Goal: Task Accomplishment & Management: Manage account settings

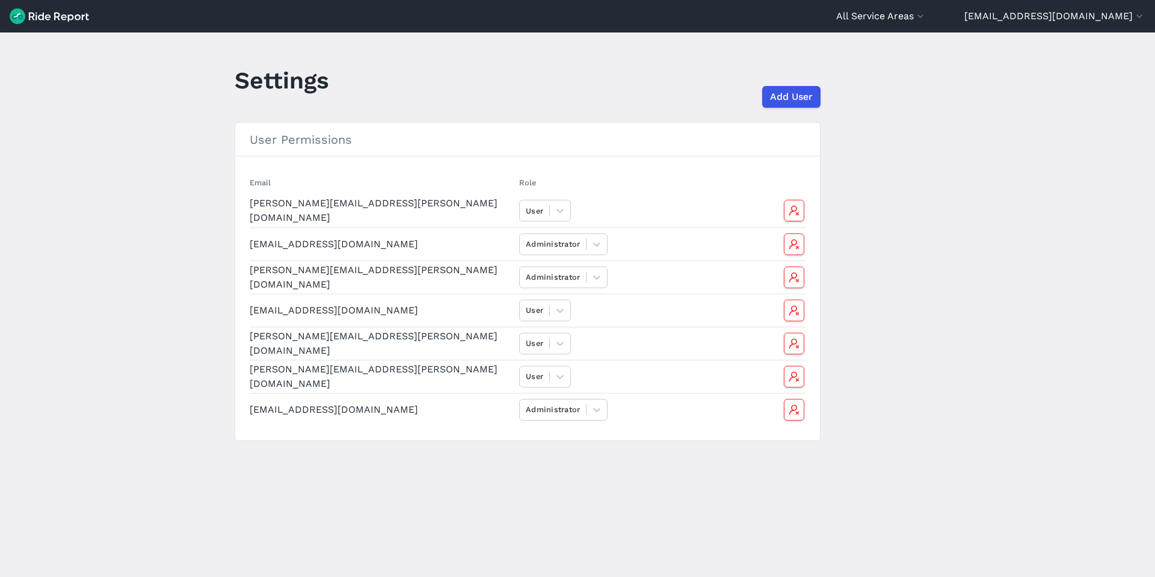
click at [53, 23] on img at bounding box center [49, 16] width 79 height 16
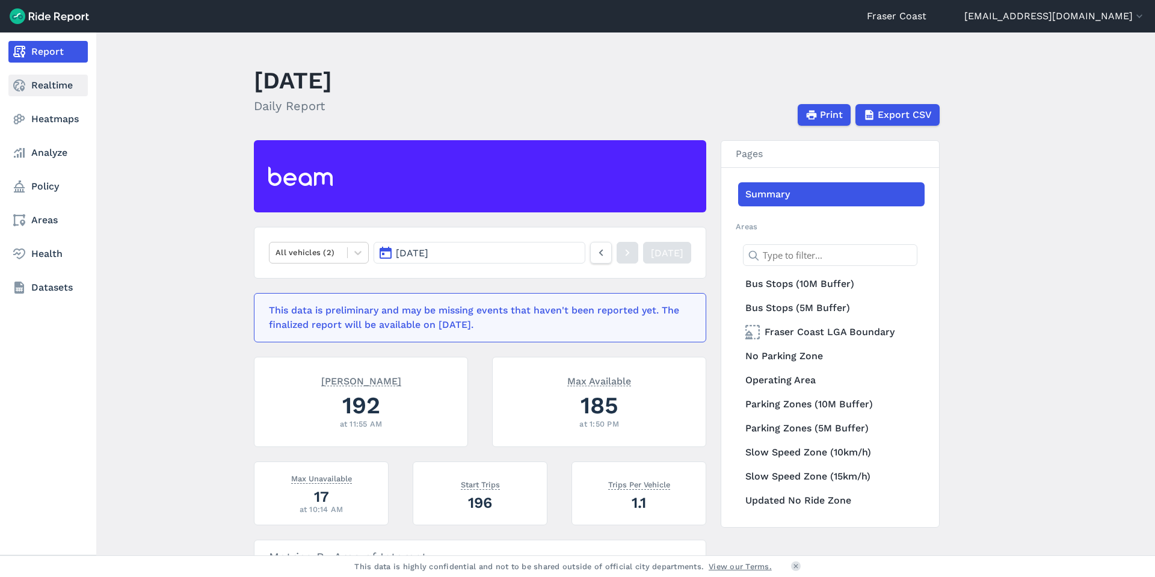
click at [45, 85] on link "Realtime" at bounding box center [47, 86] width 79 height 22
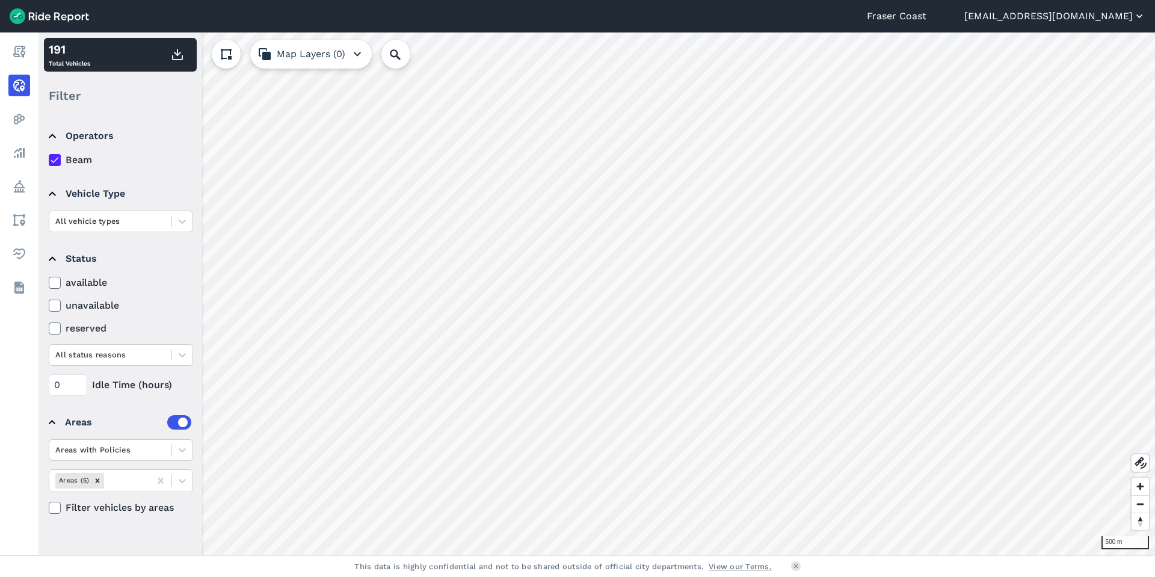
click at [1134, 14] on icon "button" at bounding box center [1139, 16] width 12 height 12
click at [1039, 85] on button "Sign Out" at bounding box center [1073, 83] width 130 height 19
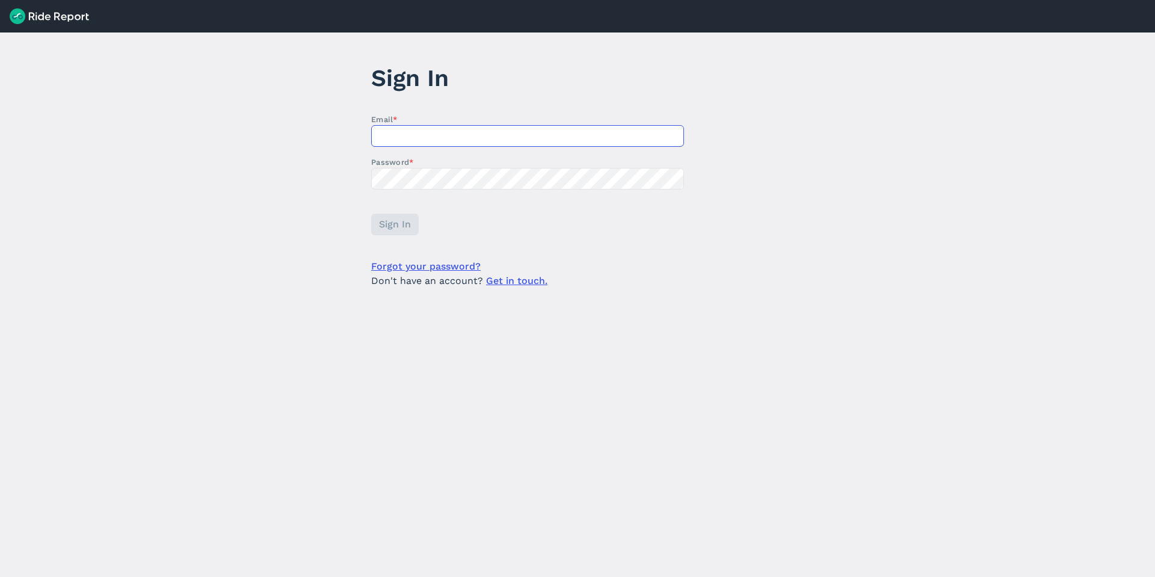
click at [416, 135] on input "Email *" at bounding box center [527, 136] width 313 height 22
click at [740, 180] on main "Sign In Email * econ Password * Sign In Forgot your password? Don't have an acc…" at bounding box center [577, 304] width 1155 height 544
drag, startPoint x: 410, startPoint y: 131, endPoint x: 333, endPoint y: 132, distance: 77.6
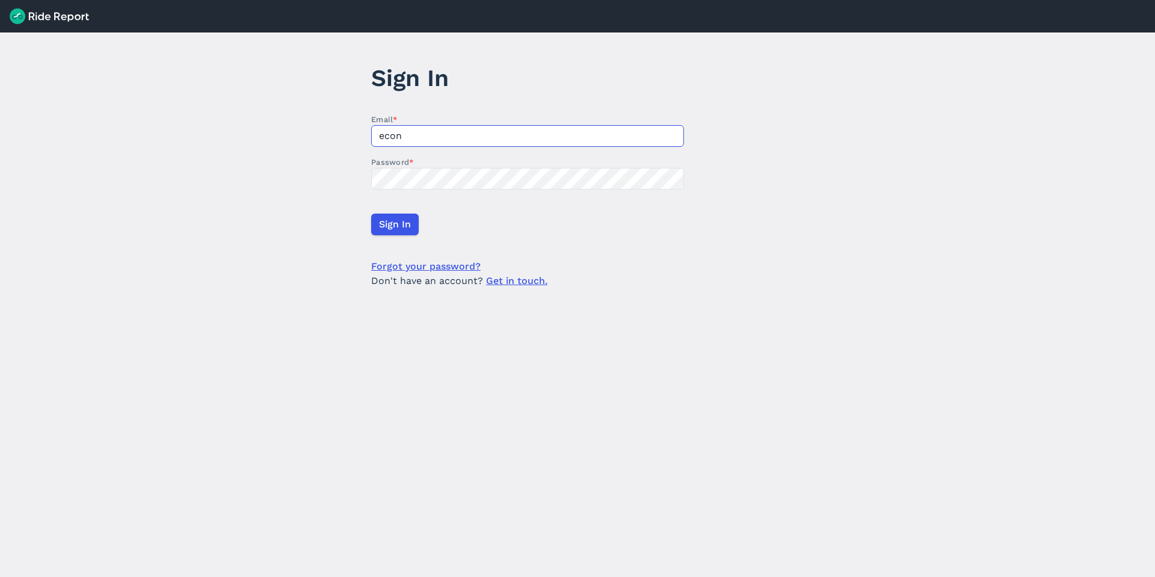
click at [333, 132] on main "Sign In Email * econ Password * Sign In Forgot your password? Don't have an acc…" at bounding box center [577, 304] width 1155 height 544
paste input "[EMAIL_ADDRESS][DOMAIN_NAME]"
type input "[EMAIL_ADDRESS][DOMAIN_NAME]"
click at [391, 224] on span "Sign In" at bounding box center [394, 224] width 32 height 14
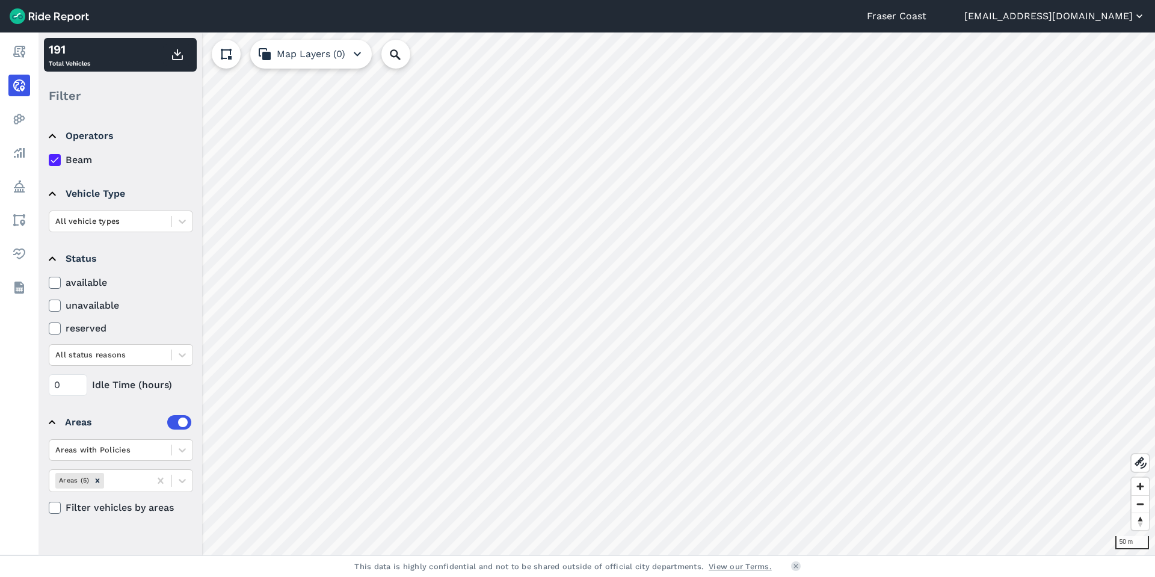
click at [1110, 13] on button "[EMAIL_ADDRESS][DOMAIN_NAME]" at bounding box center [1054, 16] width 181 height 14
click at [1051, 84] on button "Sign Out" at bounding box center [1073, 83] width 130 height 19
